Goal: Use online tool/utility: Utilize a website feature to perform a specific function

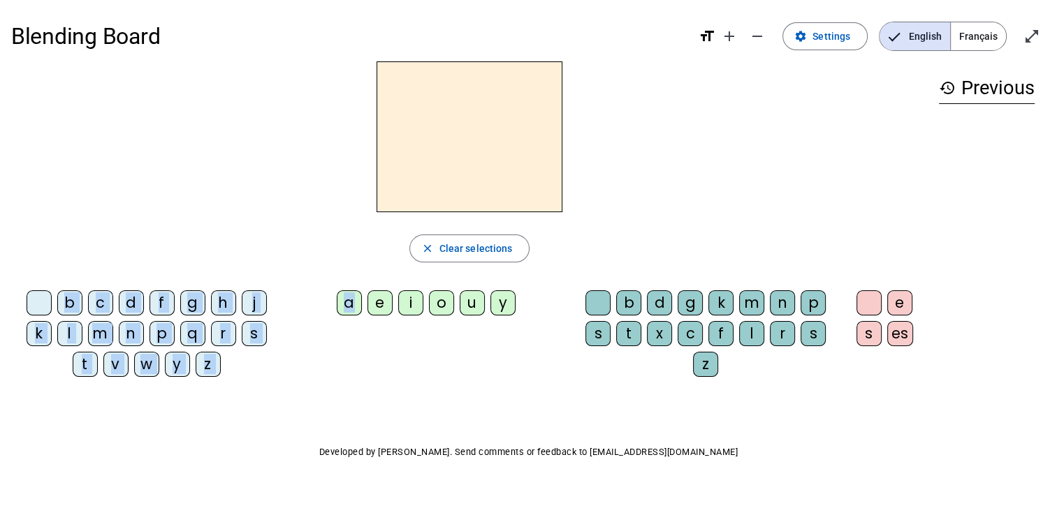
drag, startPoint x: 0, startPoint y: 0, endPoint x: 445, endPoint y: 151, distance: 469.8
click at [445, 151] on div "close Clear selections b c d f g h j k l m n p q r s t v w y z a e i o u y b d …" at bounding box center [469, 224] width 916 height 327
click at [351, 298] on div "a" at bounding box center [349, 303] width 25 height 25
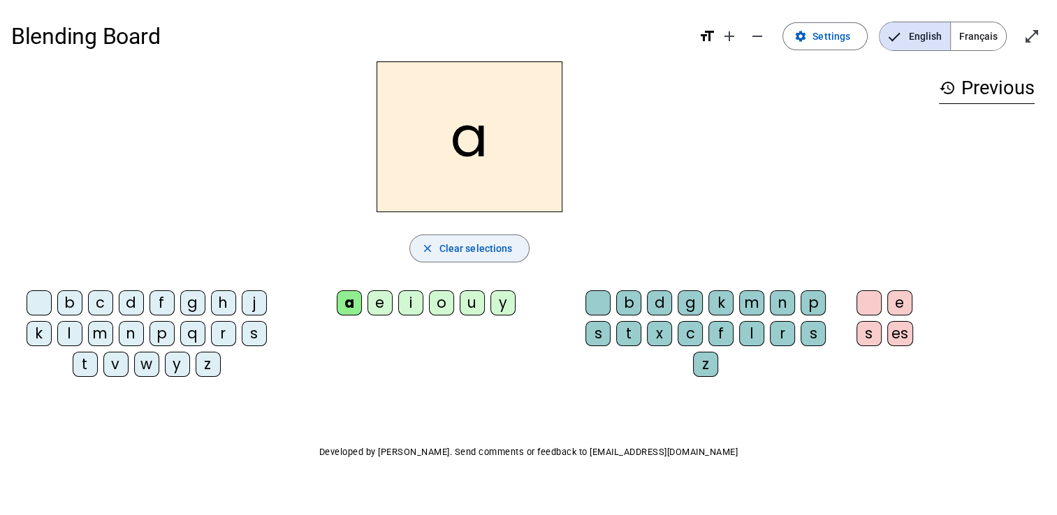
click at [454, 242] on span "Clear selections" at bounding box center [475, 248] width 73 height 17
click at [660, 303] on div "d" at bounding box center [659, 303] width 25 height 25
click at [351, 300] on div "a" at bounding box center [349, 303] width 25 height 25
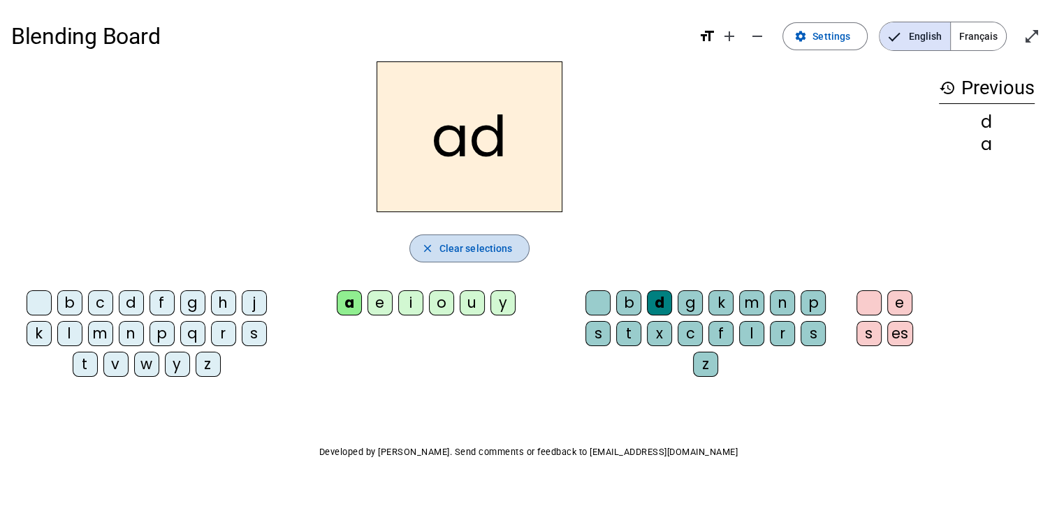
click at [480, 244] on span "Clear selections" at bounding box center [475, 248] width 73 height 17
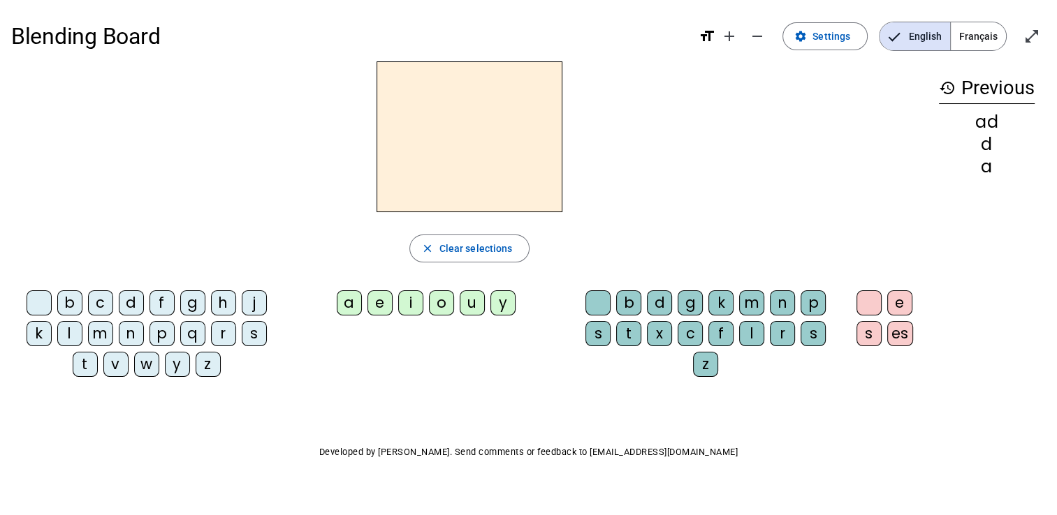
click at [631, 300] on div "b" at bounding box center [628, 303] width 25 height 25
click at [348, 306] on div "a" at bounding box center [349, 303] width 25 height 25
click at [654, 305] on div "d" at bounding box center [659, 303] width 25 height 25
click at [687, 304] on div "g" at bounding box center [690, 303] width 25 height 25
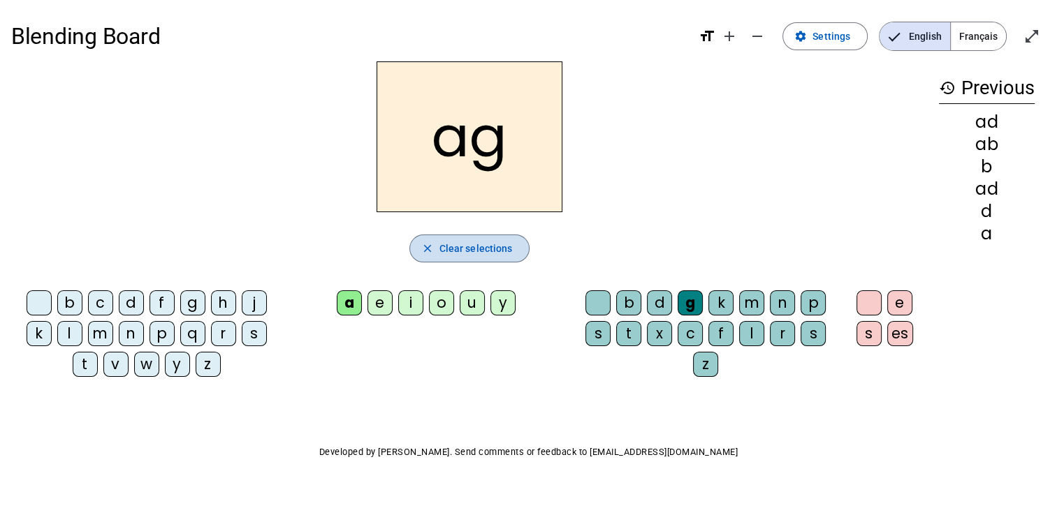
click at [487, 240] on span "Clear selections" at bounding box center [475, 248] width 73 height 17
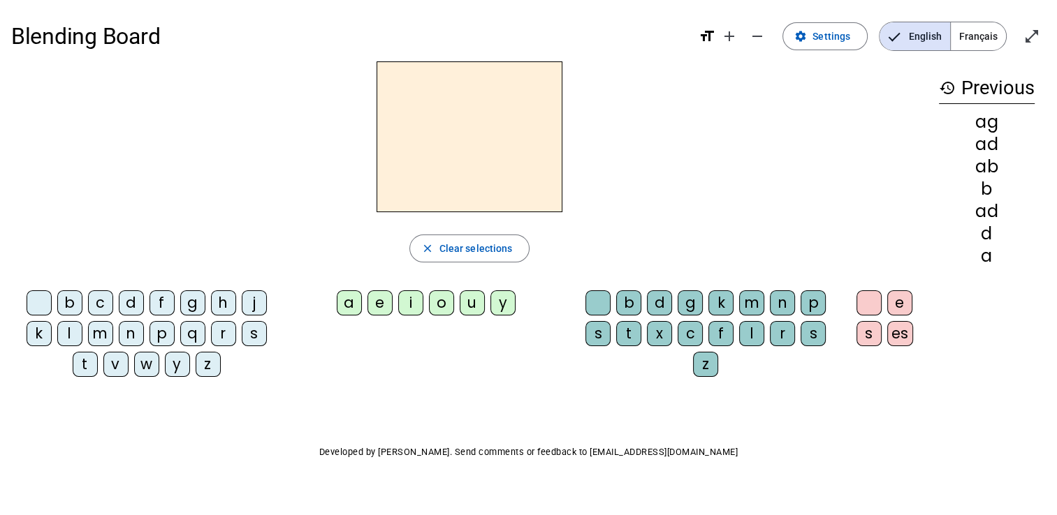
click at [73, 298] on div "b" at bounding box center [69, 303] width 25 height 25
click at [354, 302] on div "a" at bounding box center [349, 303] width 25 height 25
click at [619, 292] on div "b" at bounding box center [628, 303] width 25 height 25
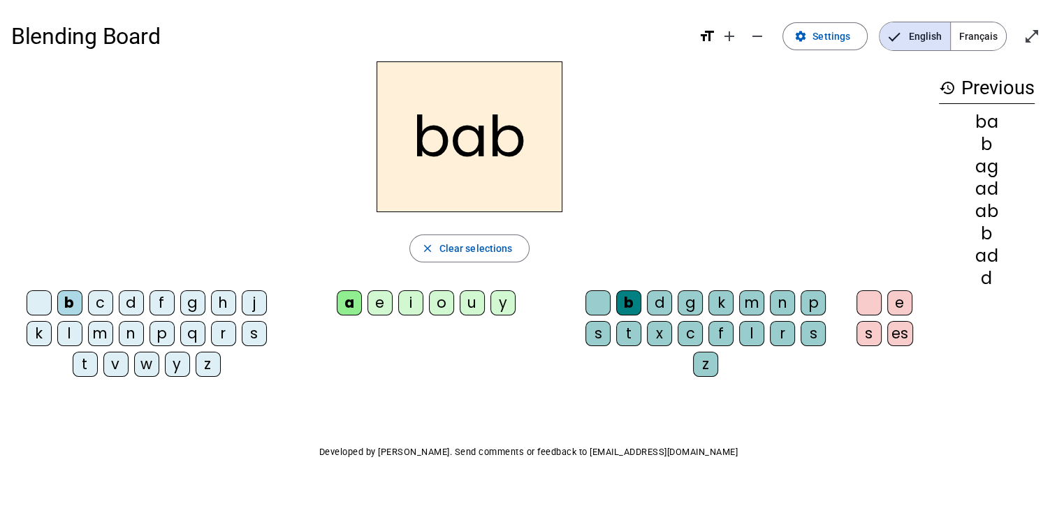
click at [89, 298] on div "c" at bounding box center [100, 303] width 25 height 25
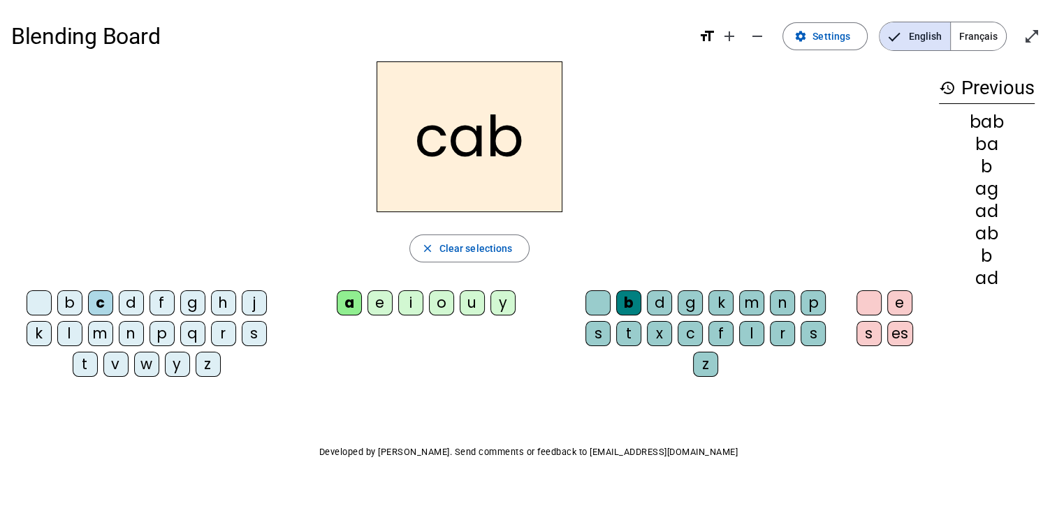
click at [127, 298] on div "d" at bounding box center [131, 303] width 25 height 25
click at [163, 302] on div "f" at bounding box center [161, 303] width 25 height 25
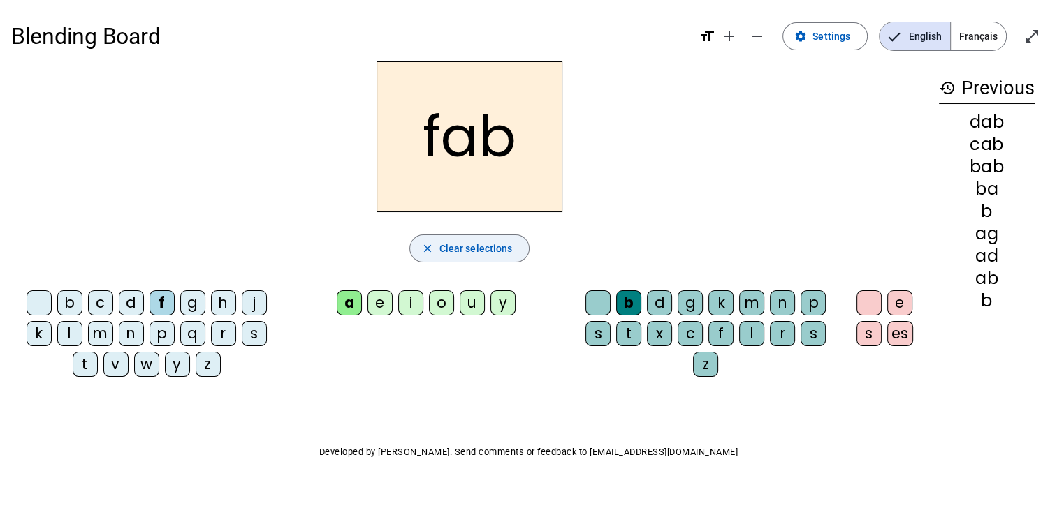
click at [447, 254] on span "Clear selections" at bounding box center [475, 248] width 73 height 17
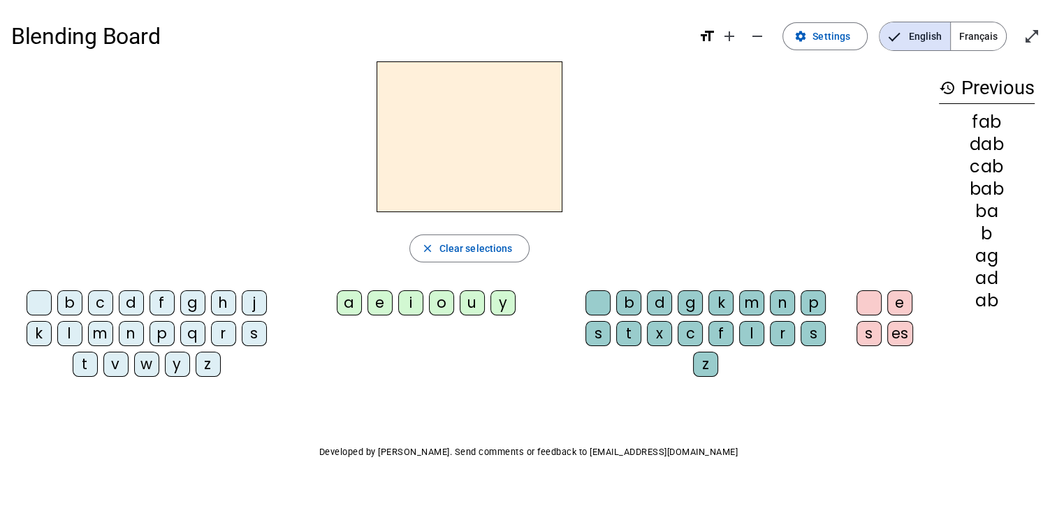
click at [63, 332] on div "l" at bounding box center [69, 333] width 25 height 25
click at [353, 302] on div "a" at bounding box center [349, 303] width 25 height 25
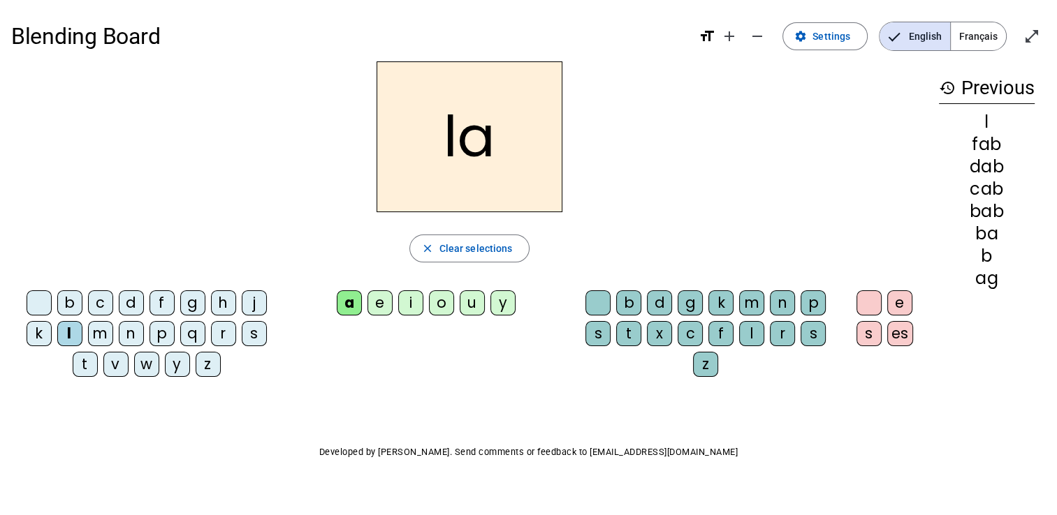
click at [378, 304] on div "e" at bounding box center [379, 303] width 25 height 25
click at [414, 305] on div "i" at bounding box center [410, 303] width 25 height 25
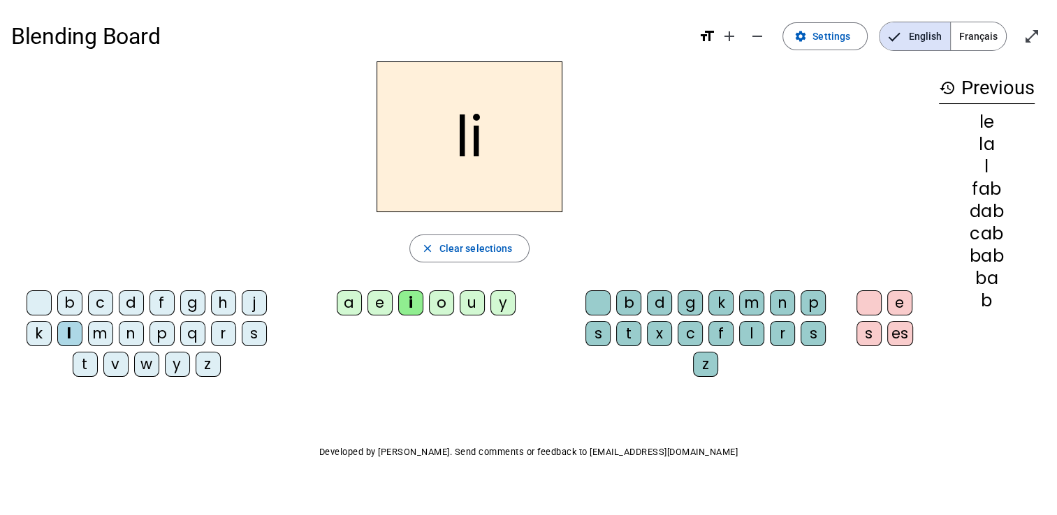
click at [445, 303] on div "o" at bounding box center [441, 303] width 25 height 25
click at [468, 305] on div "u" at bounding box center [472, 303] width 25 height 25
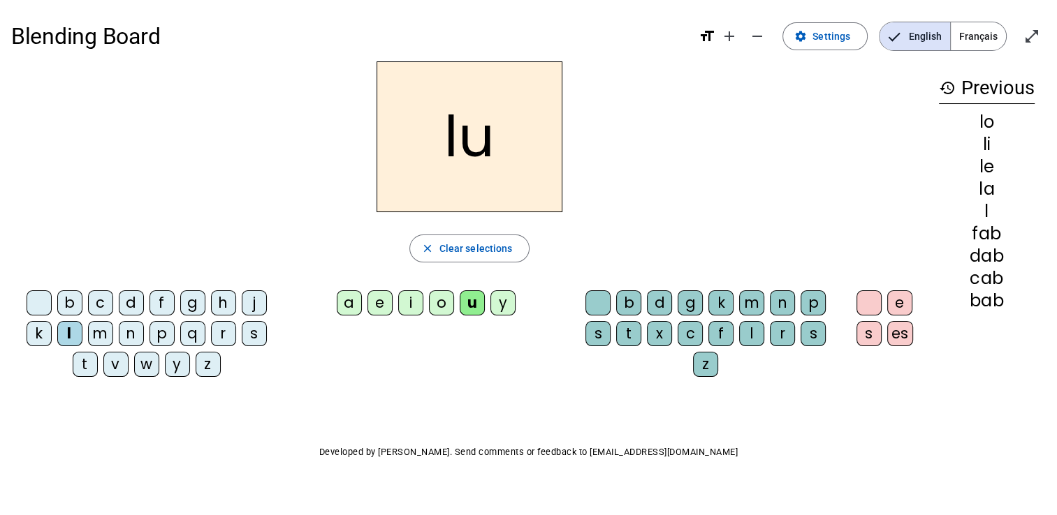
click at [497, 305] on div "y" at bounding box center [502, 303] width 25 height 25
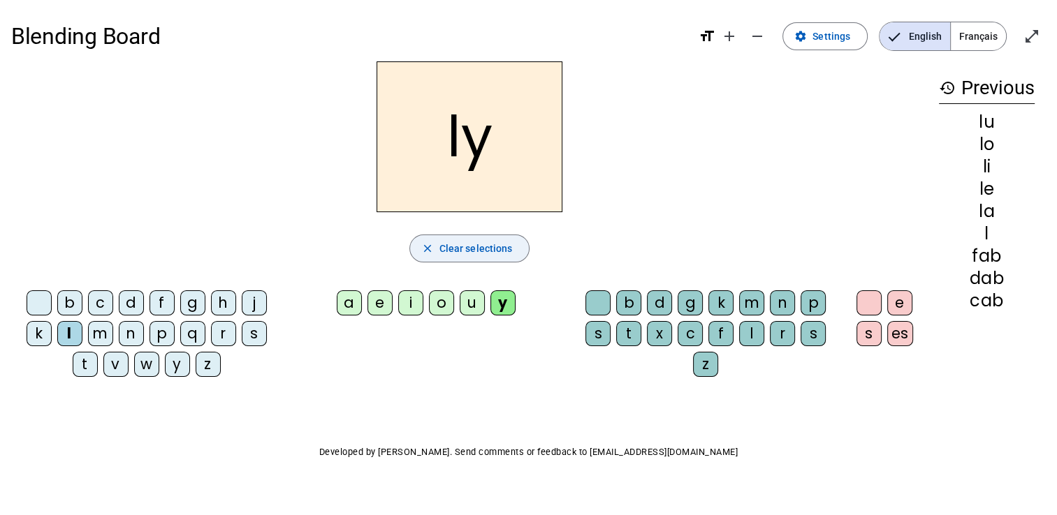
click at [478, 255] on span "Clear selections" at bounding box center [475, 248] width 73 height 17
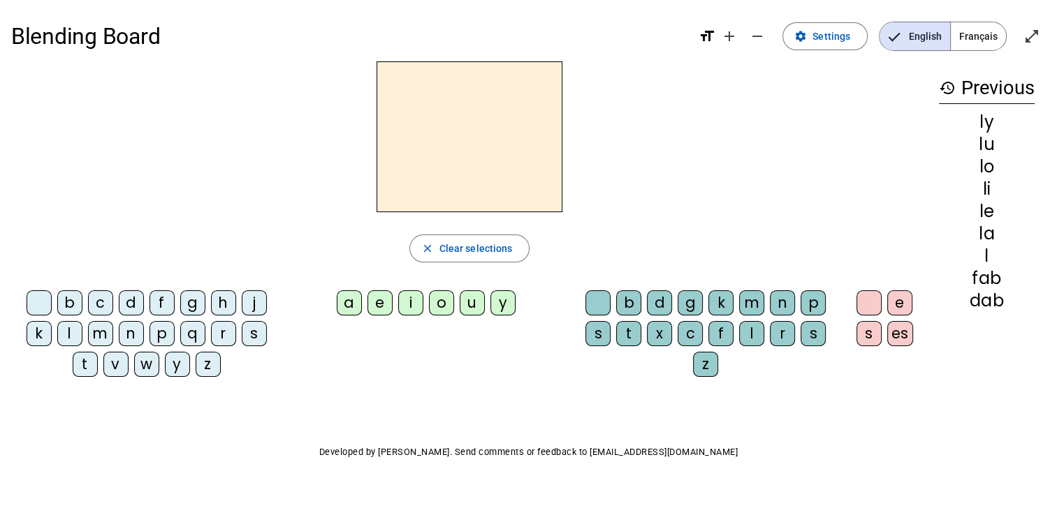
click at [85, 363] on div "t" at bounding box center [85, 364] width 25 height 25
click at [358, 303] on div "a" at bounding box center [349, 303] width 25 height 25
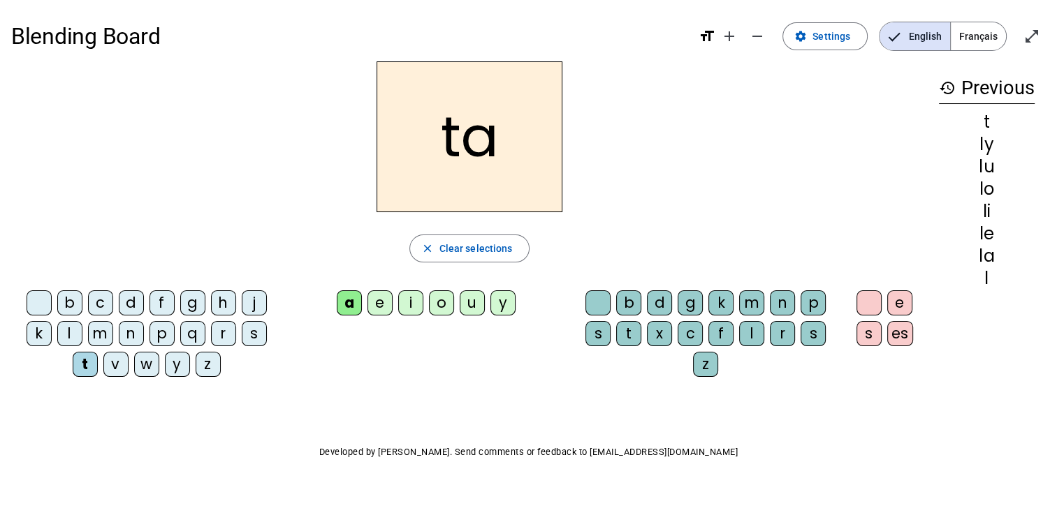
click at [387, 300] on div "e" at bounding box center [379, 303] width 25 height 25
click at [413, 300] on div "i" at bounding box center [410, 303] width 25 height 25
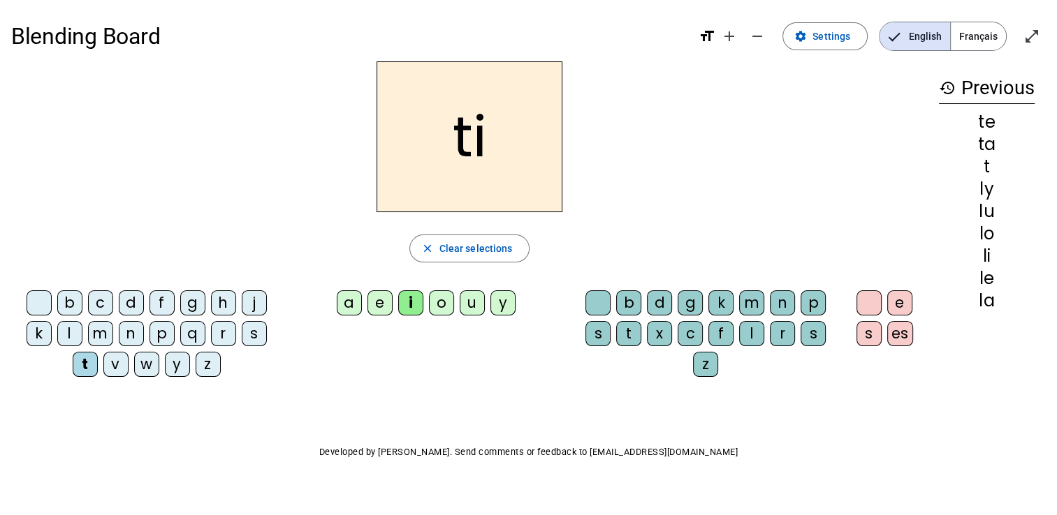
click at [439, 300] on div "o" at bounding box center [441, 303] width 25 height 25
click at [475, 302] on div "u" at bounding box center [472, 303] width 25 height 25
click at [506, 305] on div "y" at bounding box center [502, 303] width 25 height 25
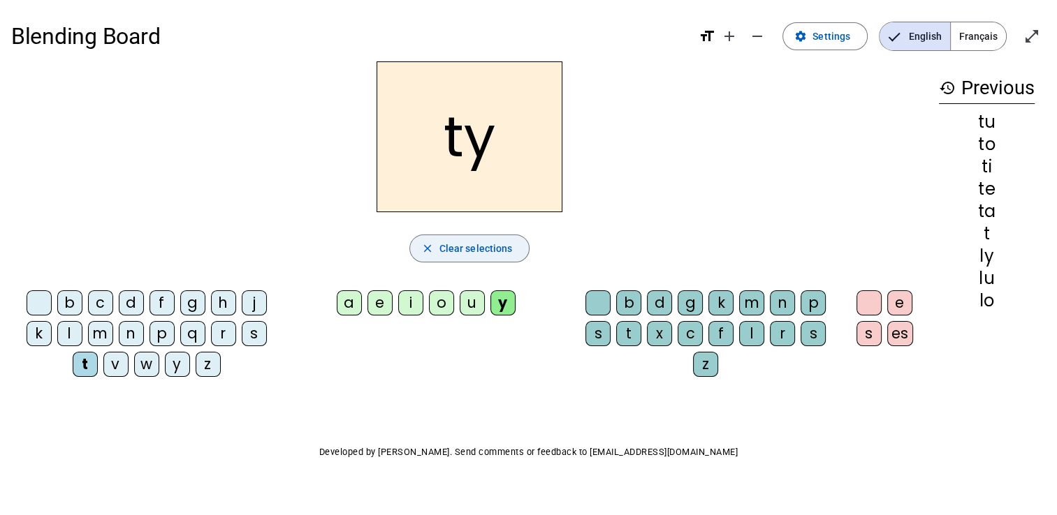
click at [497, 241] on span "Clear selections" at bounding box center [475, 248] width 73 height 17
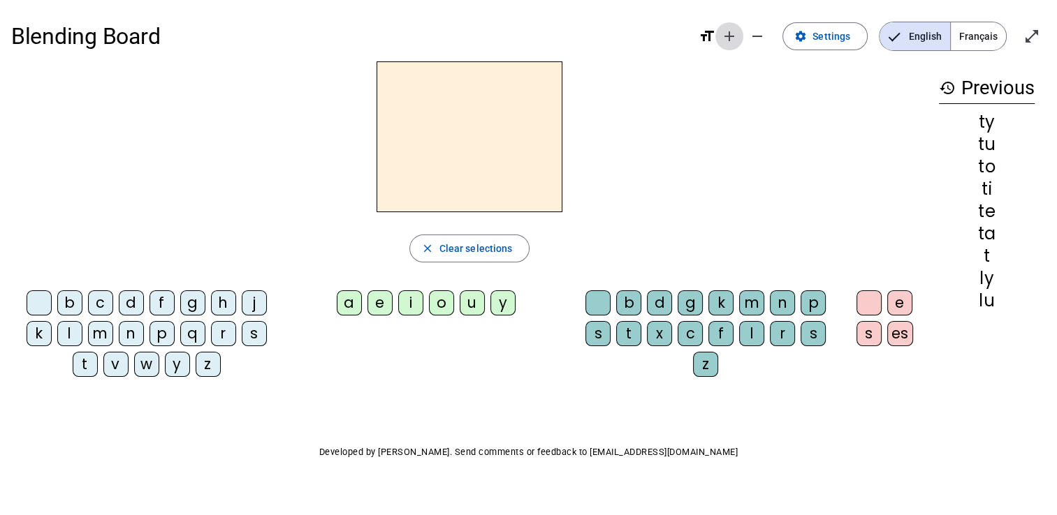
click at [738, 41] on mat-icon "add" at bounding box center [729, 36] width 17 height 17
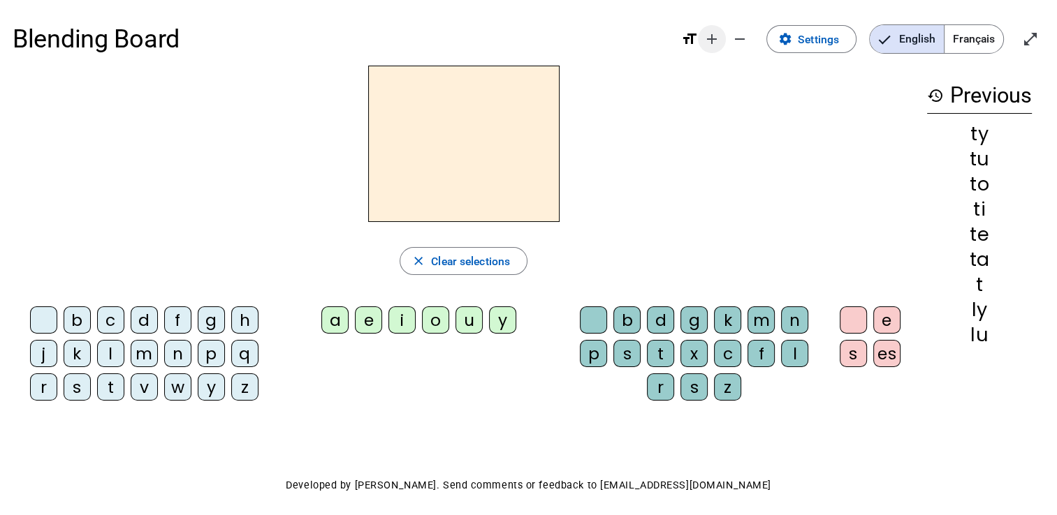
click at [740, 41] on mat-icon "remove" at bounding box center [739, 39] width 17 height 17
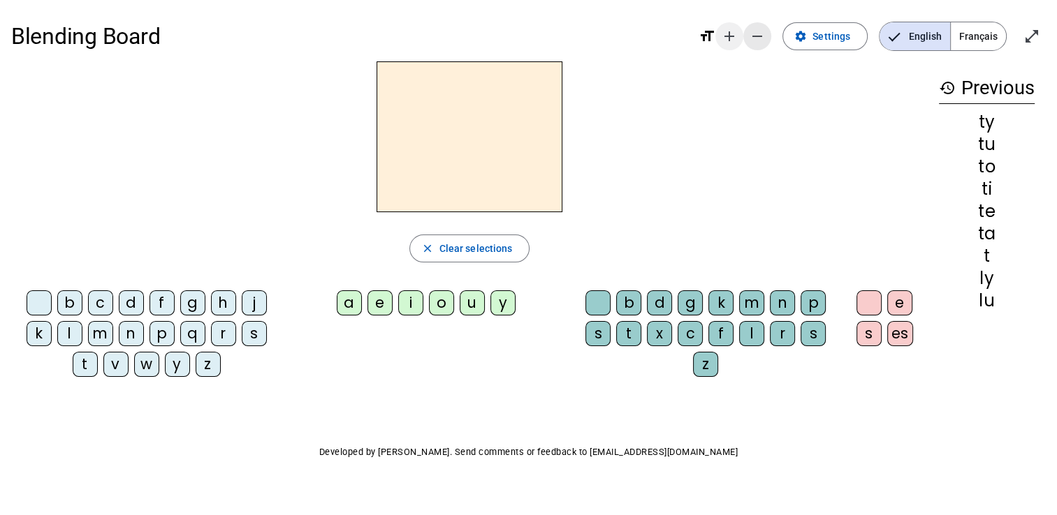
click at [738, 41] on mat-icon "add" at bounding box center [729, 36] width 17 height 17
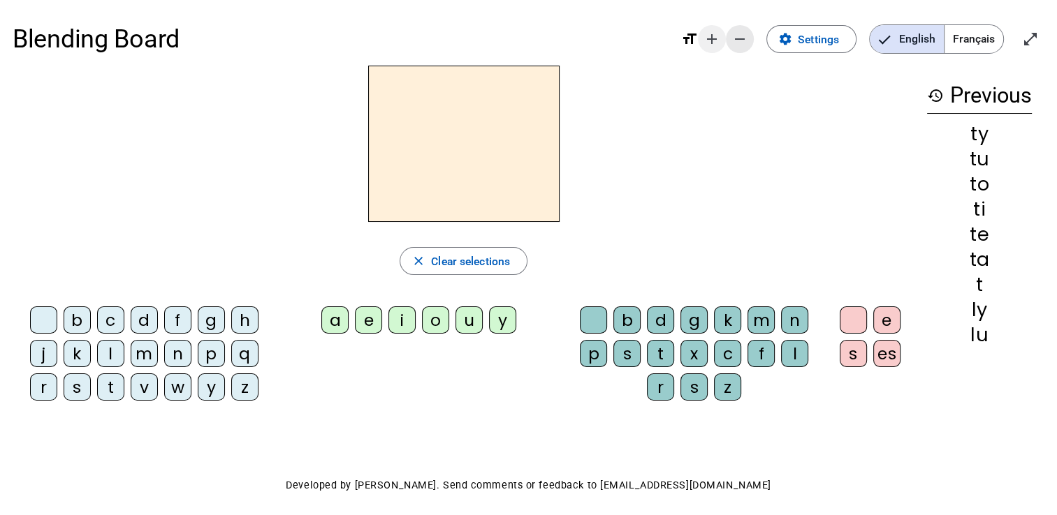
click at [740, 41] on mat-icon "remove" at bounding box center [739, 39] width 17 height 17
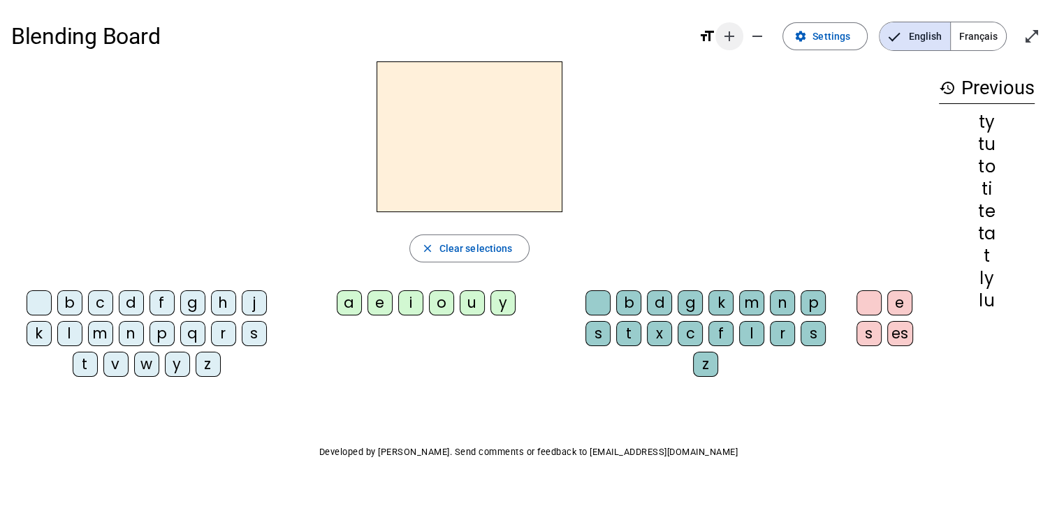
click at [732, 38] on mat-icon "add" at bounding box center [729, 36] width 17 height 17
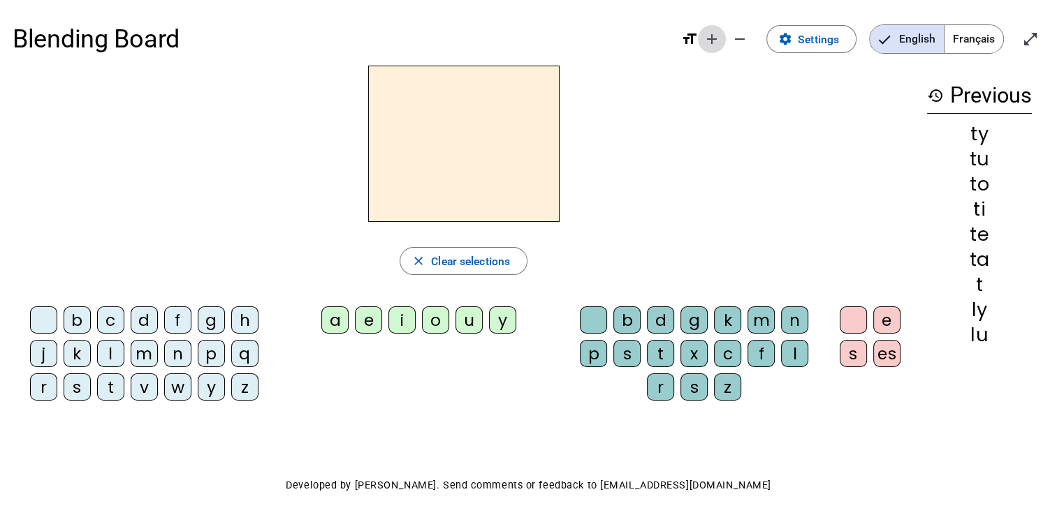
click at [732, 38] on mat-icon "remove" at bounding box center [739, 39] width 17 height 17
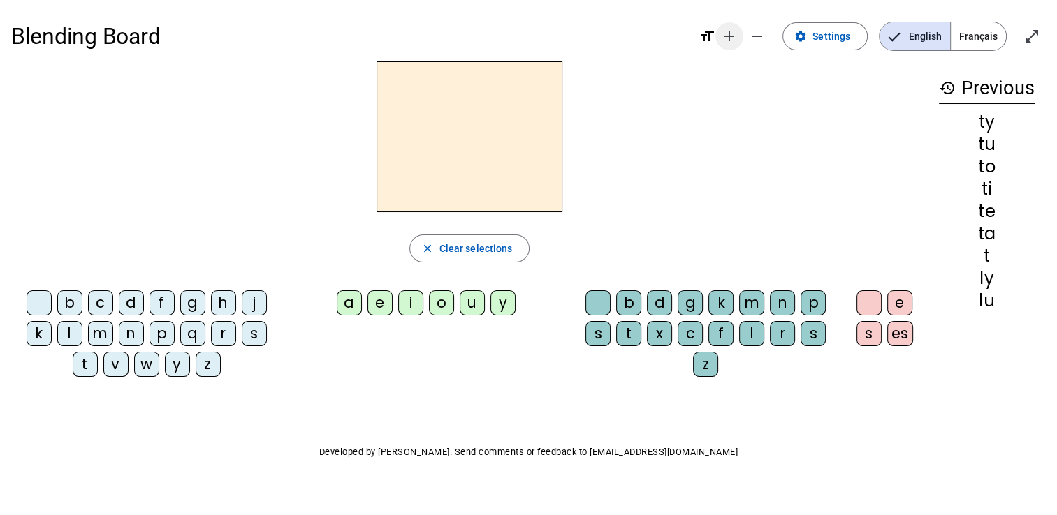
click at [727, 34] on mat-icon "add" at bounding box center [729, 36] width 17 height 17
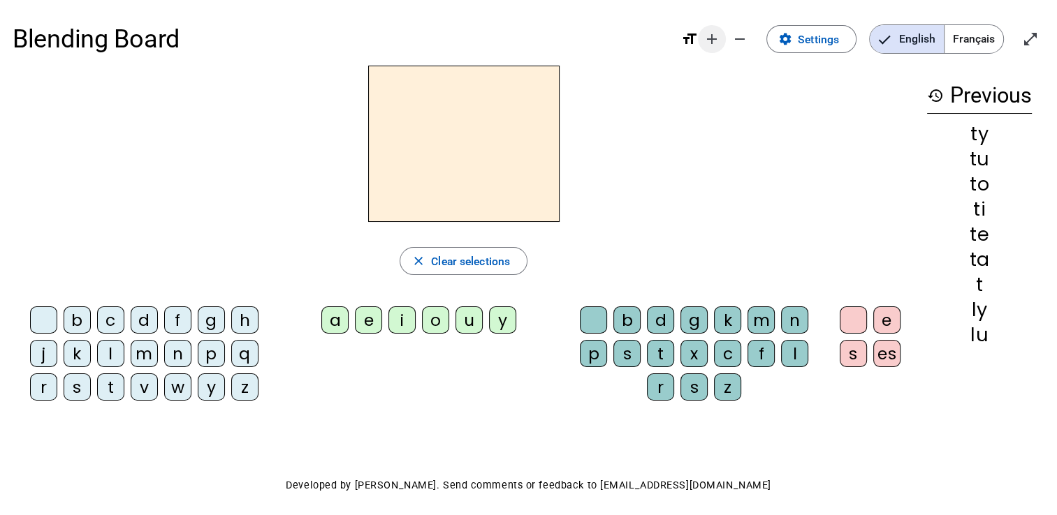
click at [714, 38] on mat-icon "add" at bounding box center [711, 39] width 17 height 17
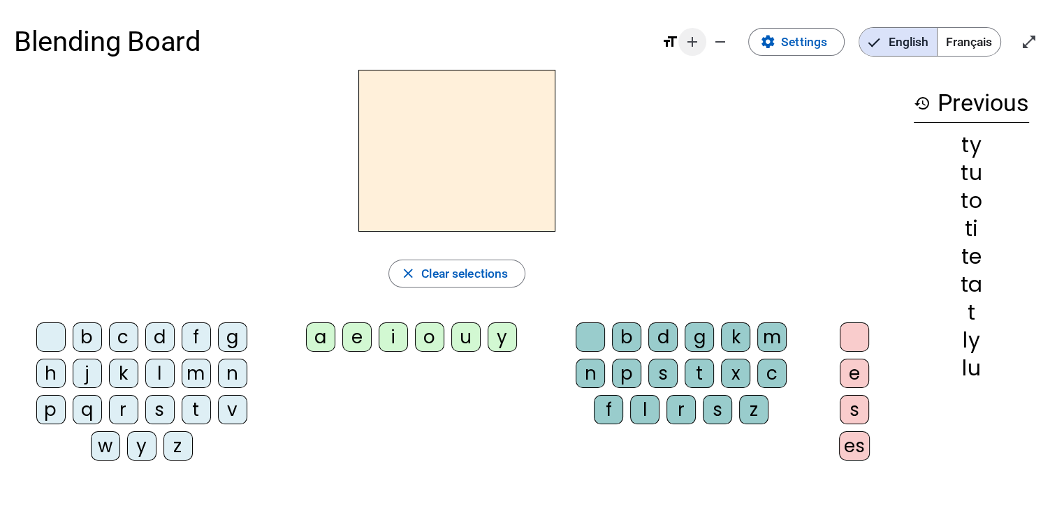
click at [701, 43] on span "Increase font size" at bounding box center [692, 42] width 34 height 34
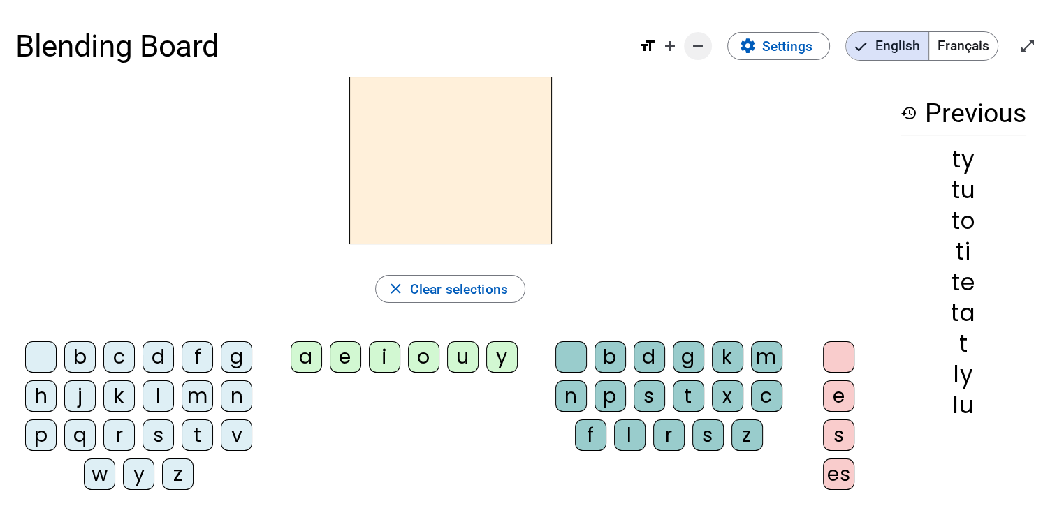
click at [691, 44] on mat-icon "remove" at bounding box center [697, 46] width 17 height 17
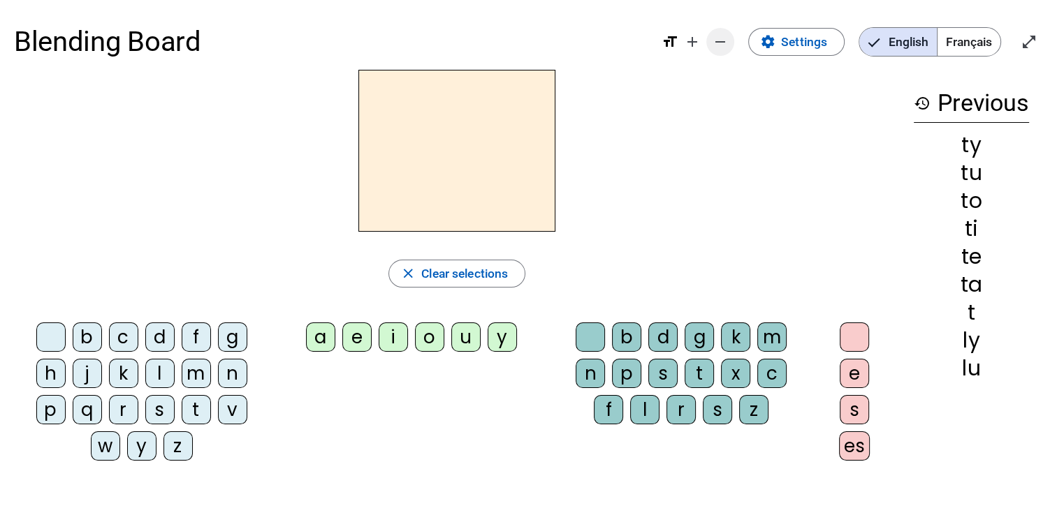
click at [691, 44] on mat-icon "add" at bounding box center [692, 42] width 17 height 17
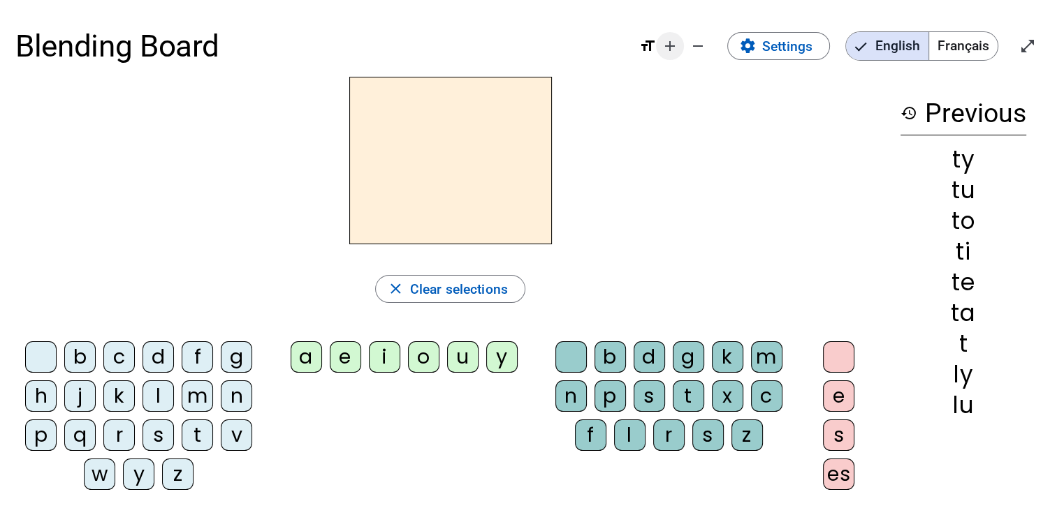
click at [673, 49] on mat-icon "add" at bounding box center [669, 46] width 17 height 17
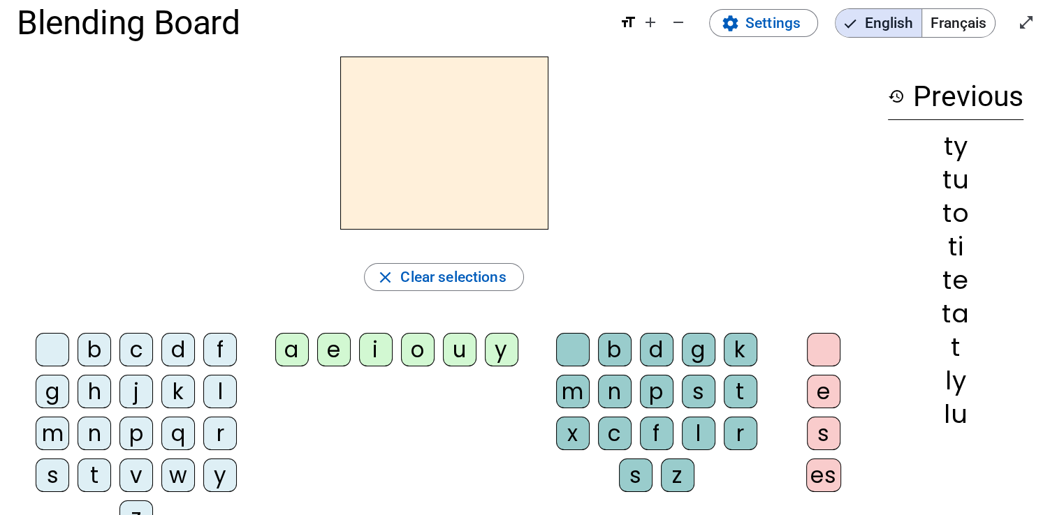
scroll to position [27, 0]
click at [473, 274] on span "Clear selections" at bounding box center [452, 277] width 105 height 25
